Goal: Book appointment/travel/reservation

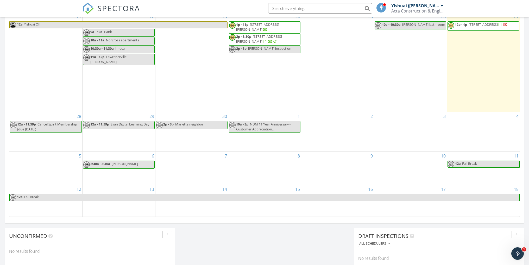
scroll to position [234, 0]
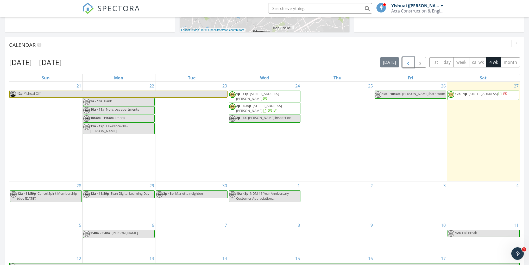
click at [411, 63] on span "button" at bounding box center [408, 62] width 6 height 6
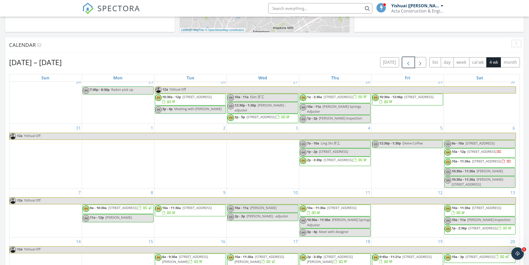
click at [410, 62] on span "button" at bounding box center [408, 62] width 6 height 6
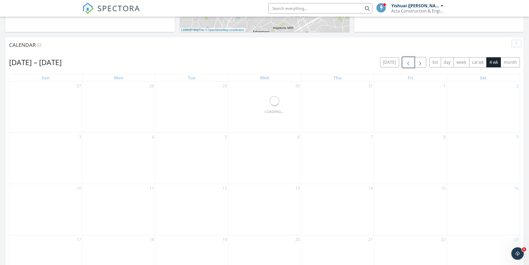
scroll to position [0, 0]
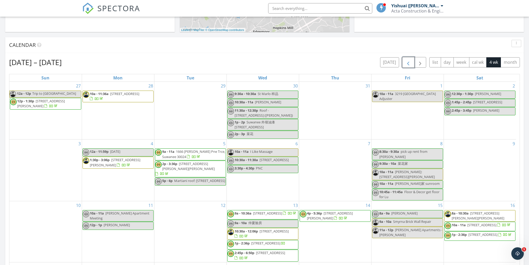
click at [482, 211] on span "8a - 10:30a 213 Turner Ln, Holly Springs 30188" at bounding box center [480, 216] width 71 height 10
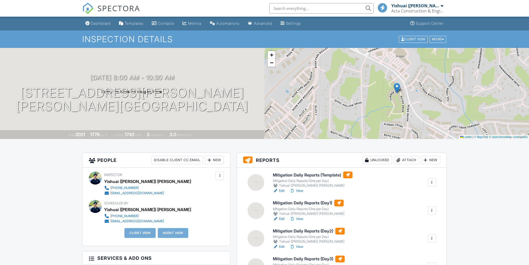
click at [444, 43] on div "Client View More Property Details Reschedule Reorder / Copy Share Cancel Delete…" at bounding box center [423, 39] width 49 height 8
click at [443, 40] on div at bounding box center [443, 39] width 2 height 3
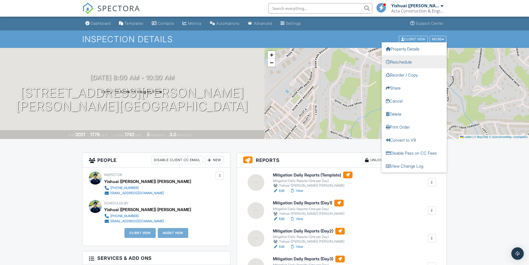
click at [424, 62] on link "Reschedule" at bounding box center [414, 61] width 65 height 13
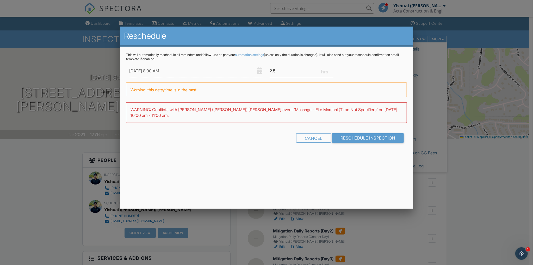
click at [249, 155] on div "Reschedule This will automatically reschedule all reminders and follow-ups as p…" at bounding box center [266, 118] width 293 height 182
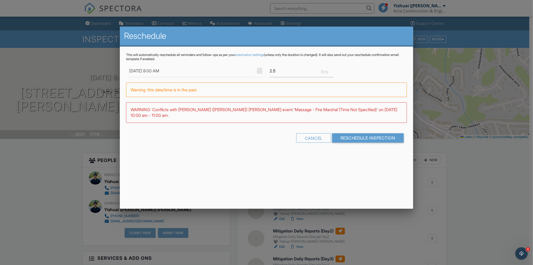
click at [165, 72] on input "08/20/2025 8:00 AM" at bounding box center [196, 71] width 134 height 13
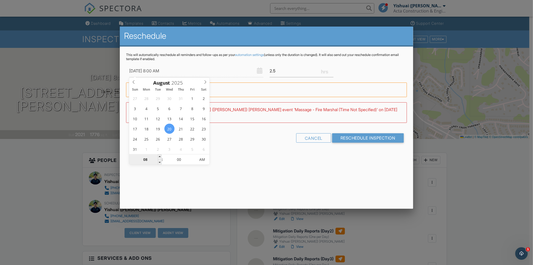
click at [149, 160] on input "08" at bounding box center [145, 160] width 32 height 10
type input "08/20/2025 7:00 AM"
type input "07"
click at [159, 161] on span at bounding box center [160, 162] width 4 height 5
type input "08/20/2025 8:00 AM"
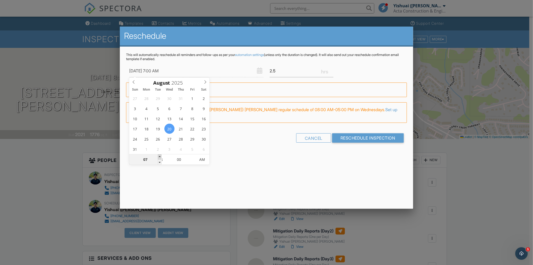
type input "08"
click at [159, 158] on span at bounding box center [160, 156] width 4 height 5
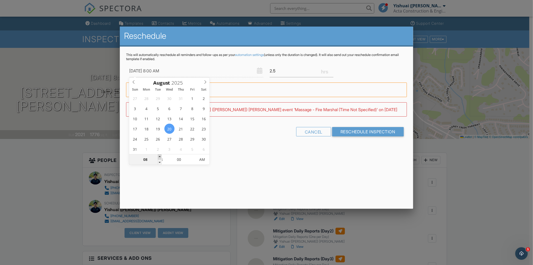
type input "08/20/2025 9:00 AM"
type input "09"
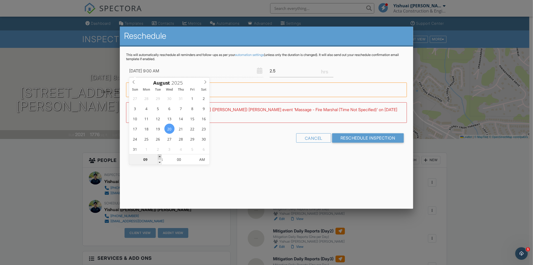
click at [159, 158] on span at bounding box center [160, 156] width 4 height 5
type input "08/20/2025 10:00 AM"
type input "10"
click at [159, 158] on span at bounding box center [160, 156] width 4 height 5
type input "08/20/2025 11:00 AM"
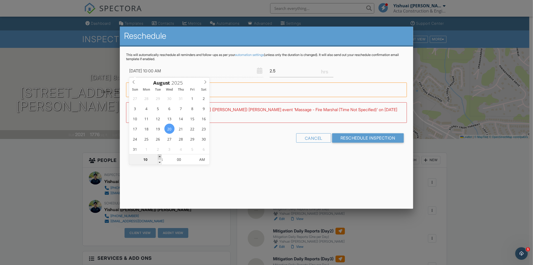
type input "11"
click at [159, 158] on span at bounding box center [160, 156] width 4 height 5
type input "08/20/2025 12:00 PM"
type input "12"
click at [159, 158] on span at bounding box center [160, 156] width 4 height 5
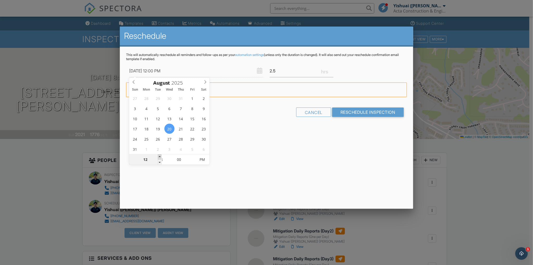
type input "[DATE] 1:00 PM"
type input "01"
click at [159, 158] on span at bounding box center [160, 156] width 4 height 5
click at [384, 115] on input "Reschedule Inspection" at bounding box center [368, 112] width 72 height 9
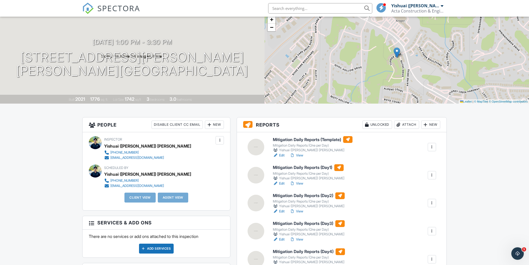
scroll to position [78, 0]
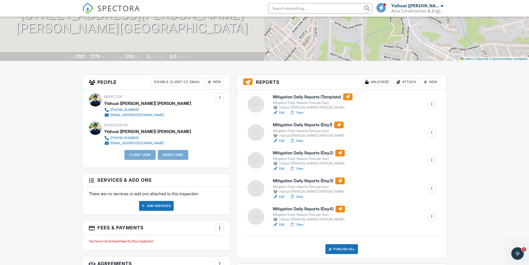
click at [282, 140] on link "Edit" at bounding box center [279, 140] width 12 height 5
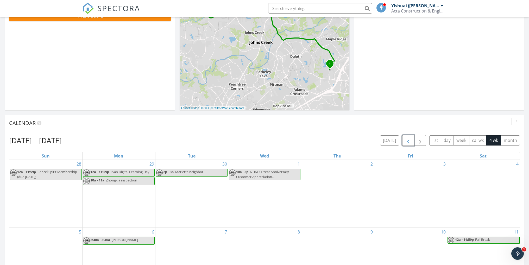
scroll to position [117, 0]
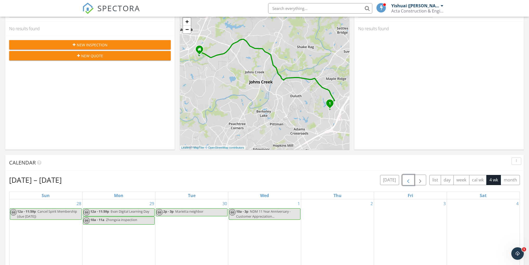
click at [412, 179] on button "button" at bounding box center [408, 180] width 12 height 11
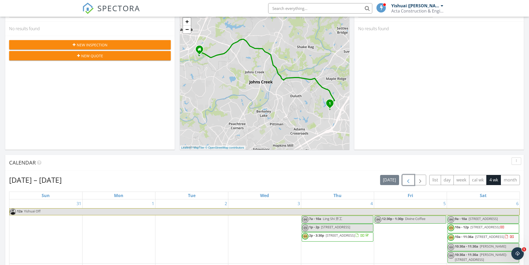
click at [412, 179] on button "button" at bounding box center [408, 180] width 12 height 11
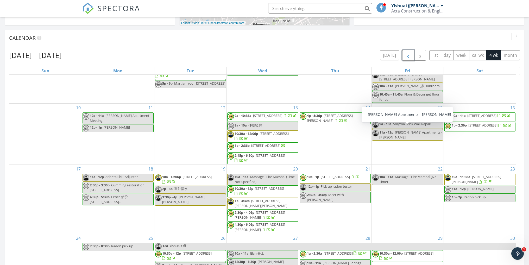
scroll to position [273, 0]
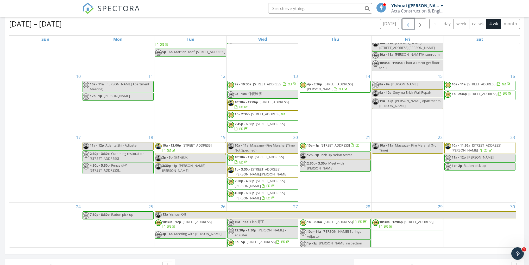
click at [259, 171] on span "[STREET_ADDRESS][PERSON_NAME][PERSON_NAME]" at bounding box center [261, 172] width 53 height 10
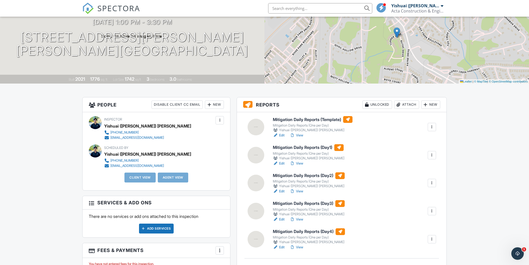
scroll to position [78, 0]
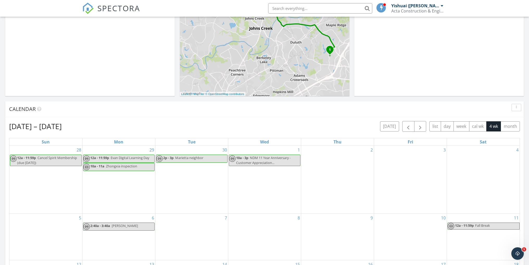
scroll to position [247, 0]
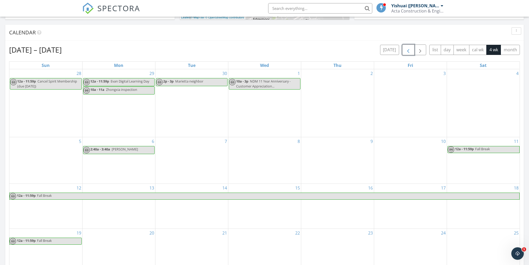
click at [408, 49] on span "button" at bounding box center [408, 50] width 6 height 6
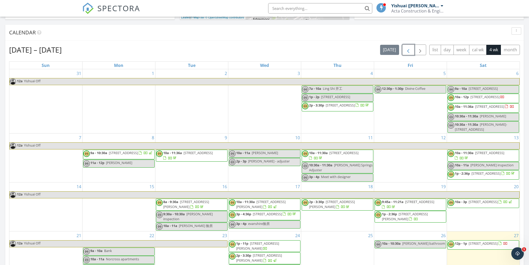
click at [408, 49] on span "button" at bounding box center [408, 50] width 6 height 6
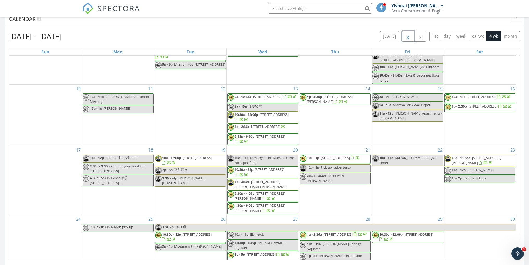
scroll to position [273, 0]
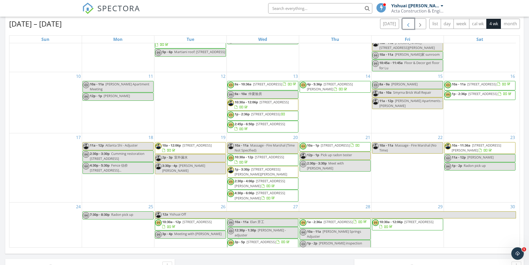
click at [256, 172] on span "1p - 3:30p 213 Turner Ln, Holly Springs 30188" at bounding box center [263, 172] width 71 height 10
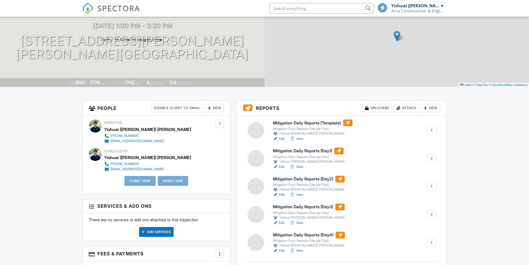
scroll to position [52, 0]
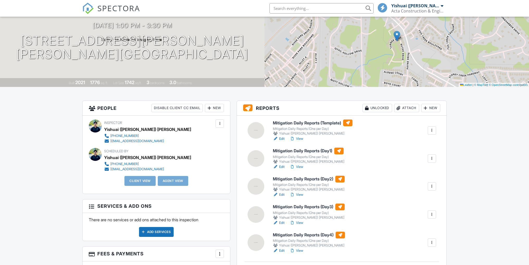
click at [300, 196] on link "View" at bounding box center [297, 194] width 14 height 5
